Goal: Task Accomplishment & Management: Use online tool/utility

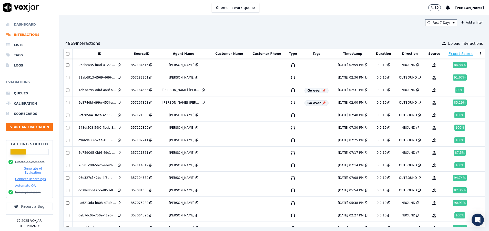
click at [21, 24] on li "Dashboard" at bounding box center [29, 24] width 47 height 10
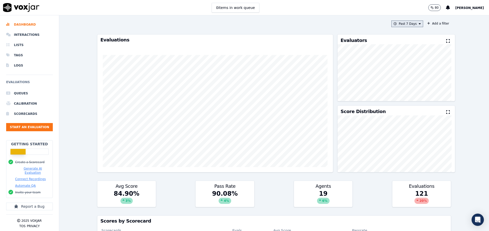
click at [405, 22] on button "Past 7 Days" at bounding box center [407, 23] width 32 height 7
click at [399, 39] on label "[DATE]" at bounding box center [405, 39] width 27 height 6
click at [410, 86] on button "Add" at bounding box center [415, 83] width 10 height 8
click at [402, 23] on button "[DATE]" at bounding box center [411, 23] width 24 height 7
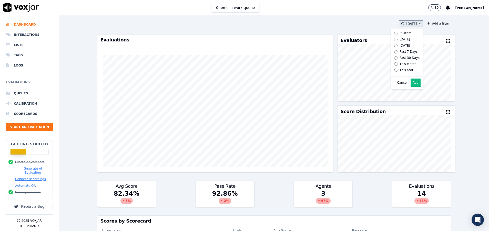
click at [399, 53] on div "Past 7 Days" at bounding box center [408, 52] width 18 height 4
click at [410, 87] on button "Add" at bounding box center [415, 83] width 10 height 8
